Goal: Task Accomplishment & Management: Manage account settings

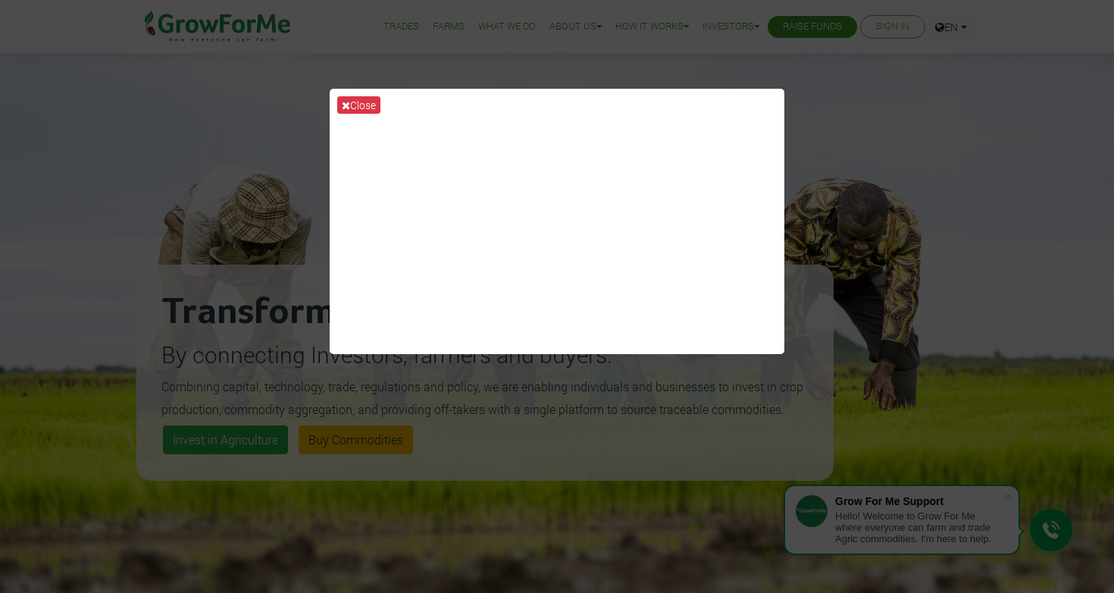
click at [860, 107] on div "Close" at bounding box center [557, 296] width 1114 height 593
click at [1019, 33] on div "Close" at bounding box center [557, 296] width 1114 height 593
click at [726, 69] on div "Close" at bounding box center [557, 296] width 1114 height 593
click at [354, 108] on button "Close" at bounding box center [358, 104] width 43 height 17
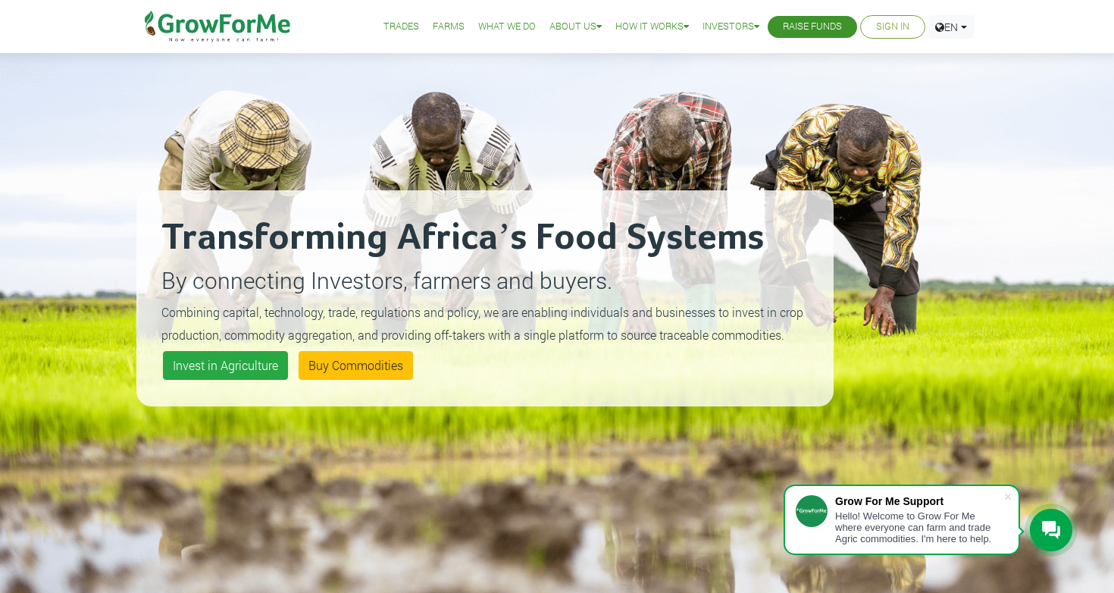
scroll to position [76, 0]
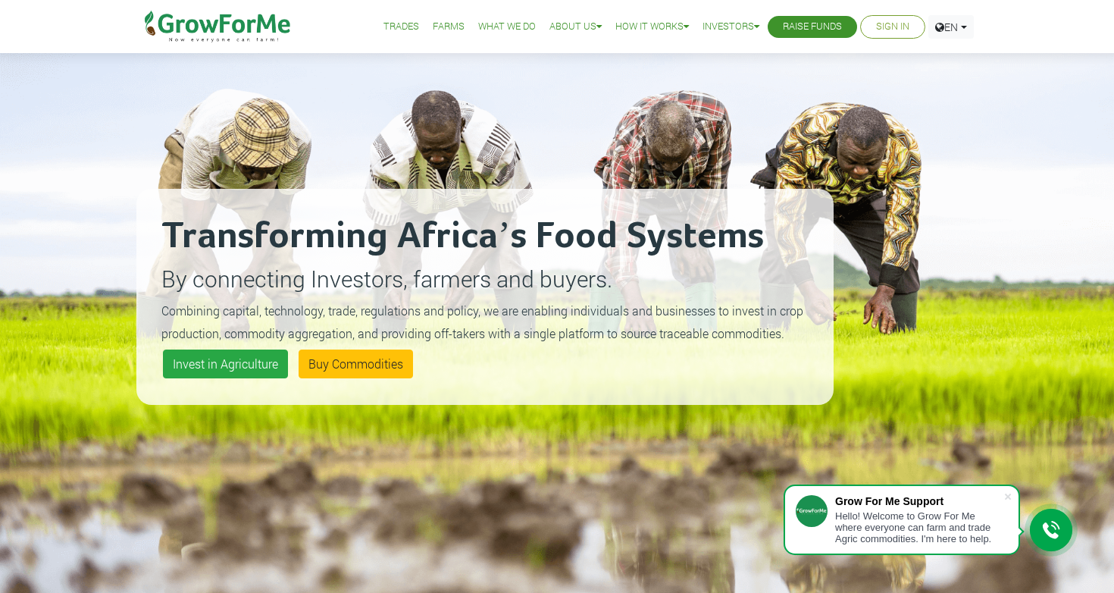
click at [901, 28] on link "Sign In" at bounding box center [892, 27] width 33 height 16
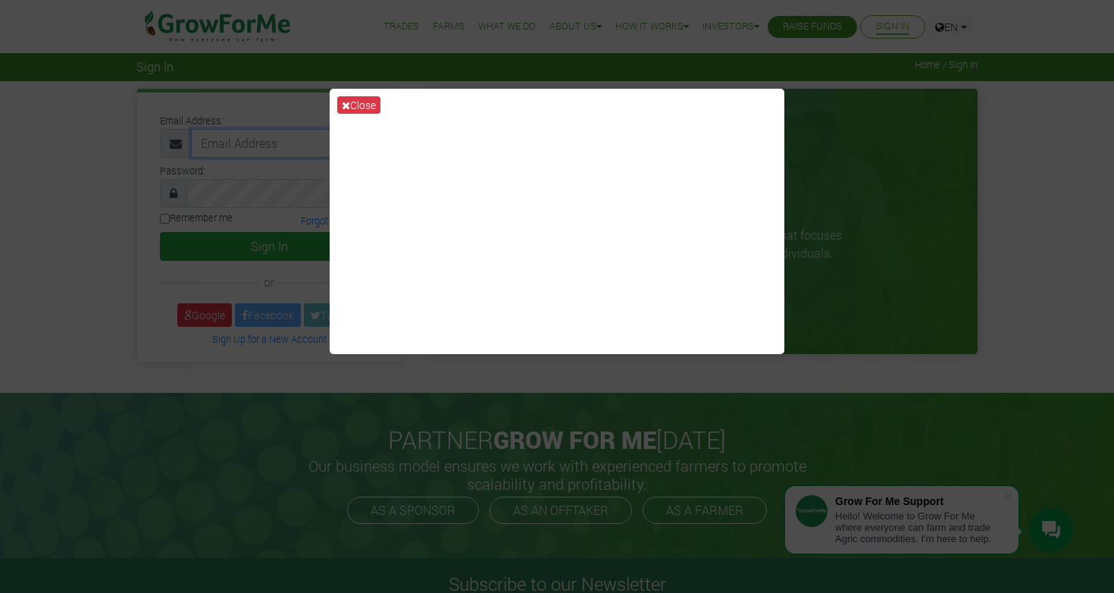
type input "[EMAIL_ADDRESS][DOMAIN_NAME]"
click at [269, 246] on button "Sign In" at bounding box center [269, 246] width 218 height 29
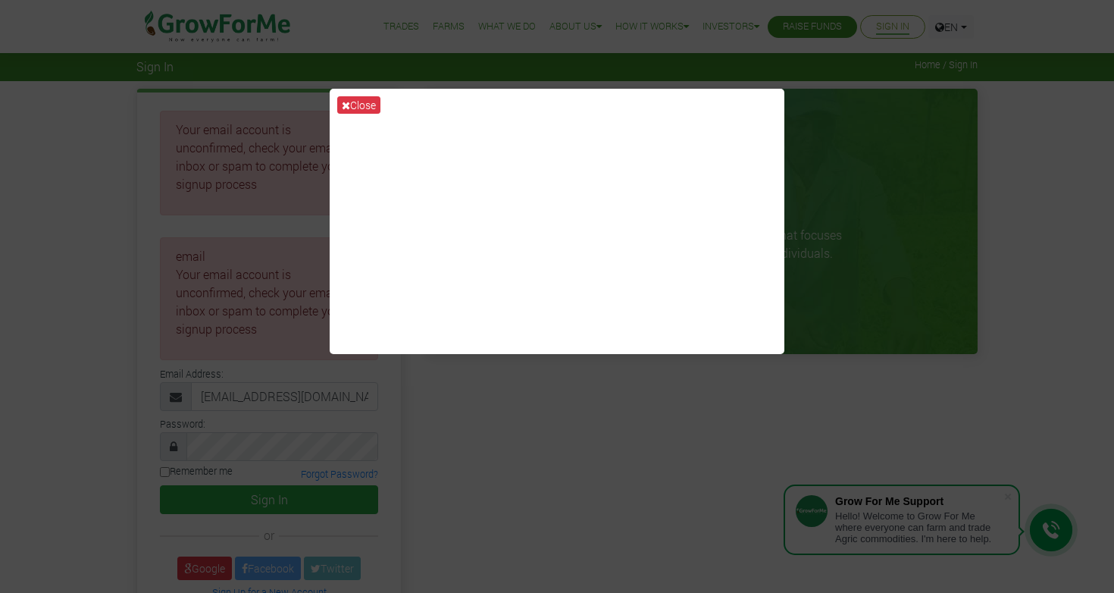
click at [635, 392] on div "Close" at bounding box center [557, 296] width 1114 height 593
click at [356, 105] on button "Close" at bounding box center [358, 104] width 43 height 17
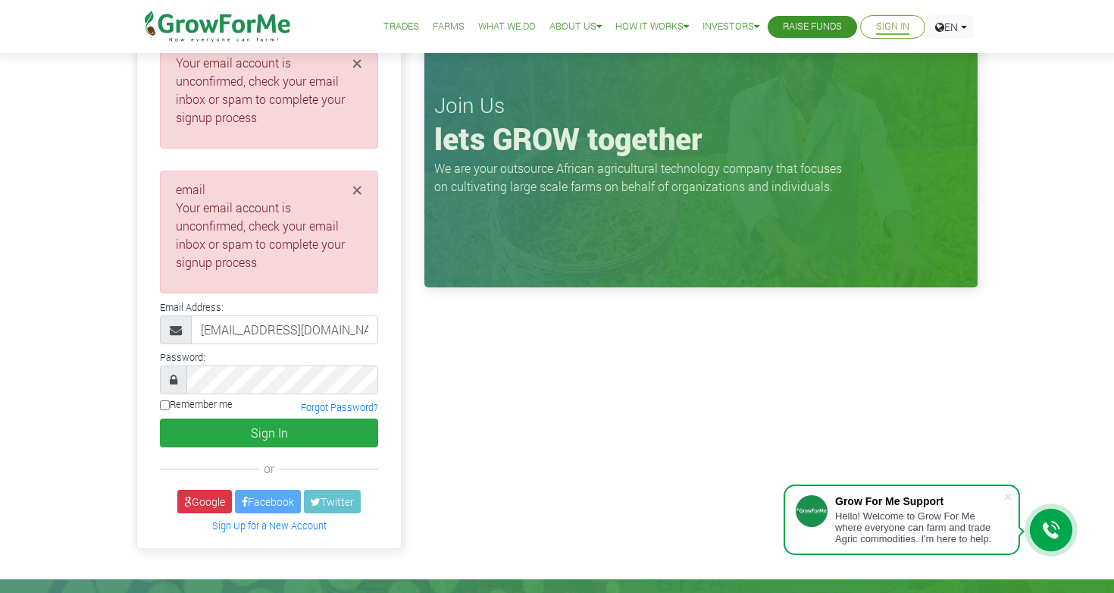
scroll to position [57, 0]
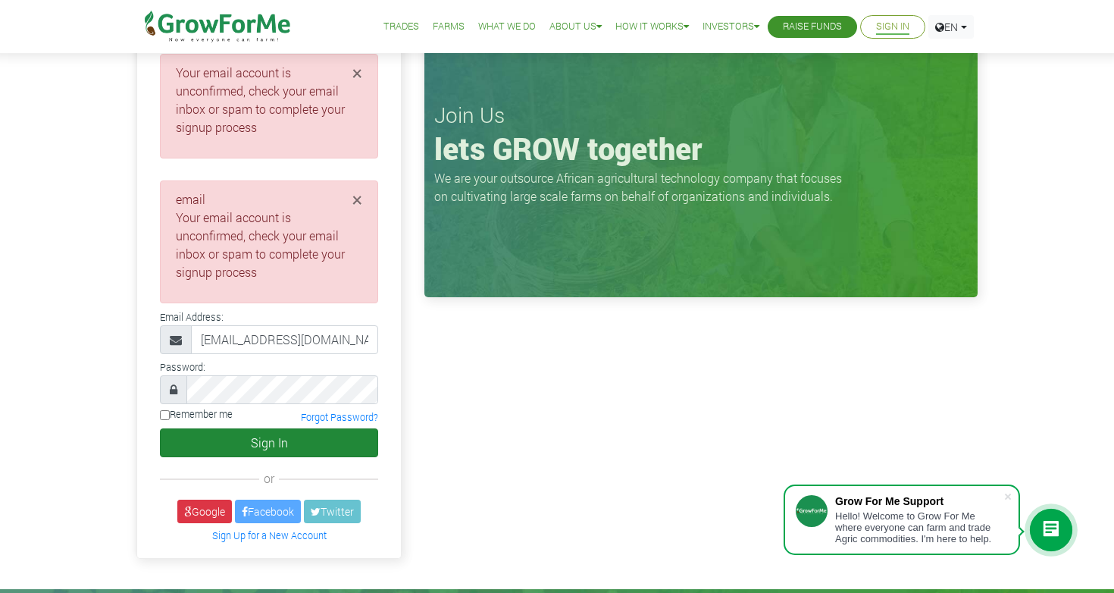
click at [243, 442] on button "Sign In" at bounding box center [269, 442] width 218 height 29
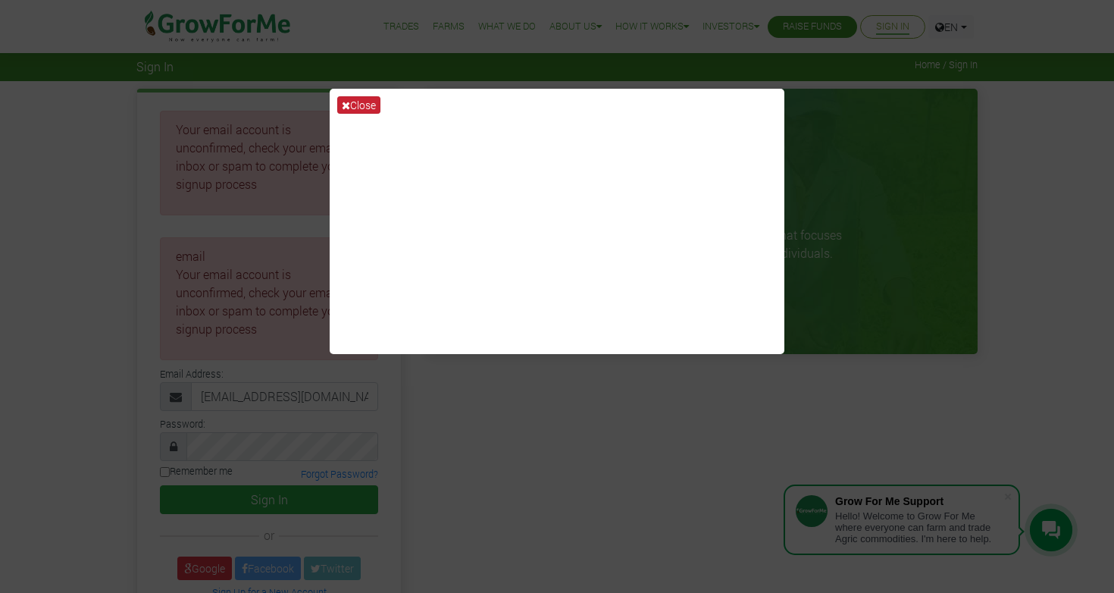
click at [367, 108] on button "Close" at bounding box center [358, 104] width 43 height 17
